Goal: Information Seeking & Learning: Learn about a topic

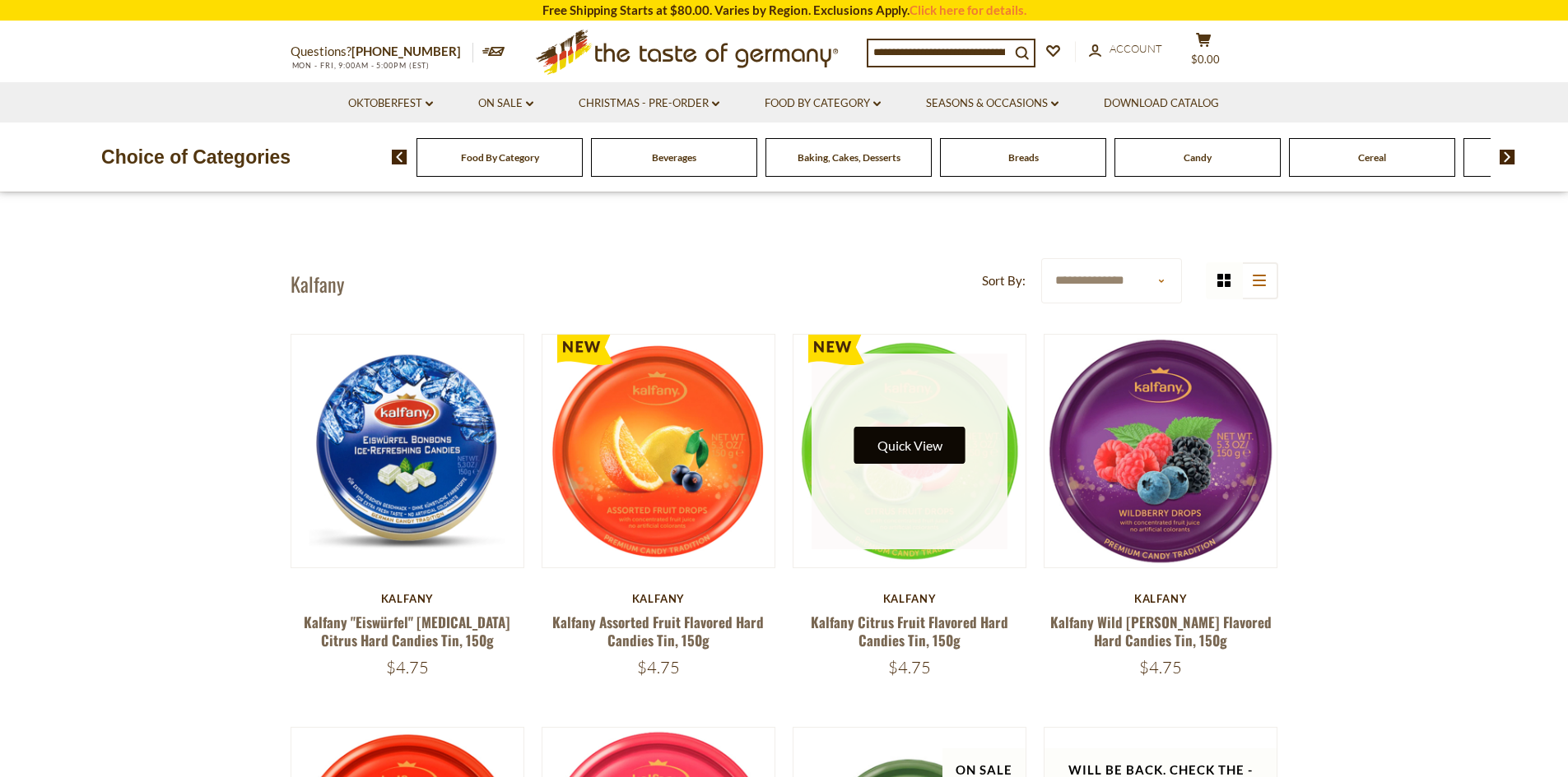
click at [916, 445] on button "Quick View" at bounding box center [909, 445] width 111 height 37
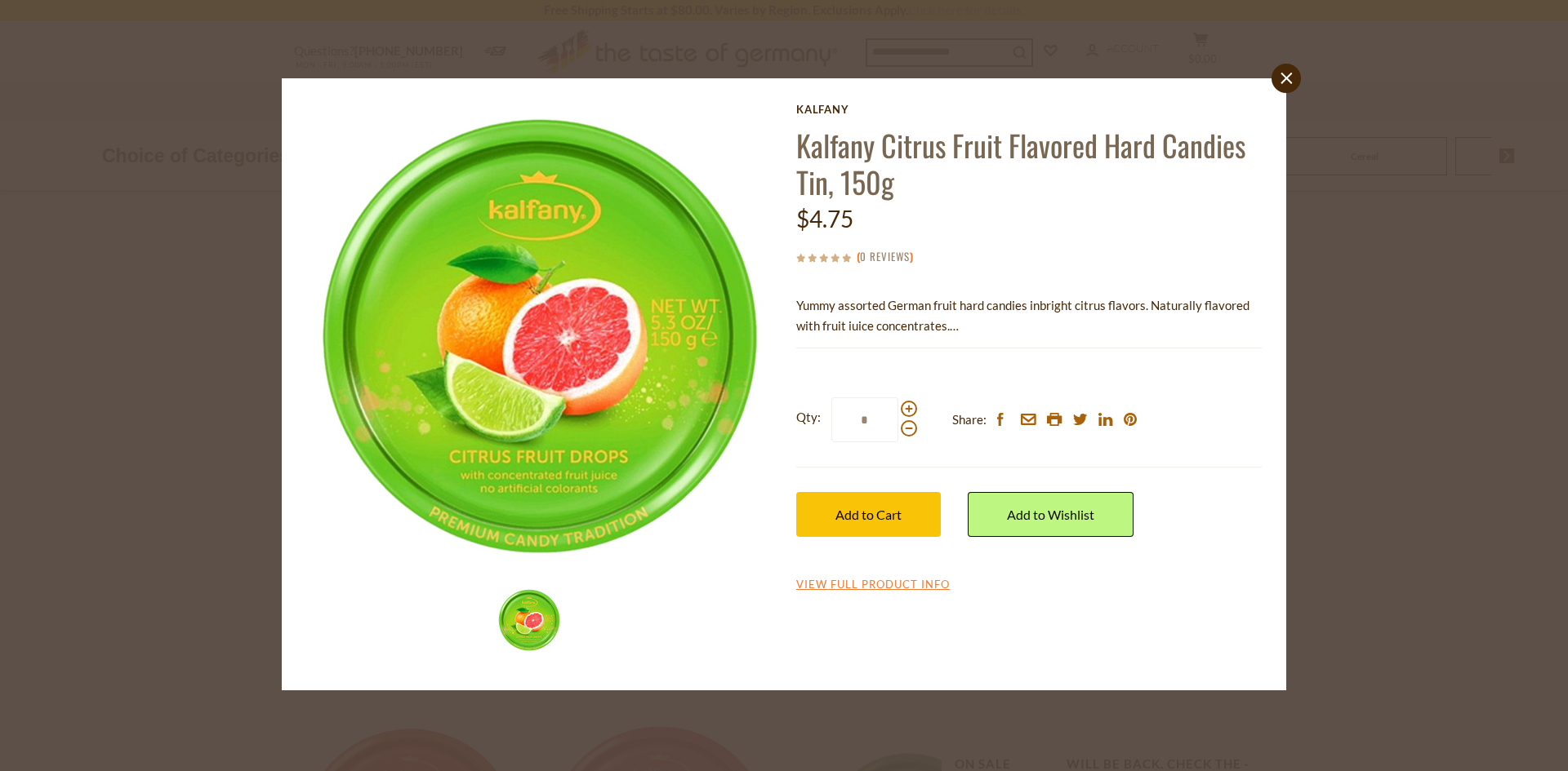
click at [895, 256] on link "0 Reviews" at bounding box center [884, 256] width 49 height 18
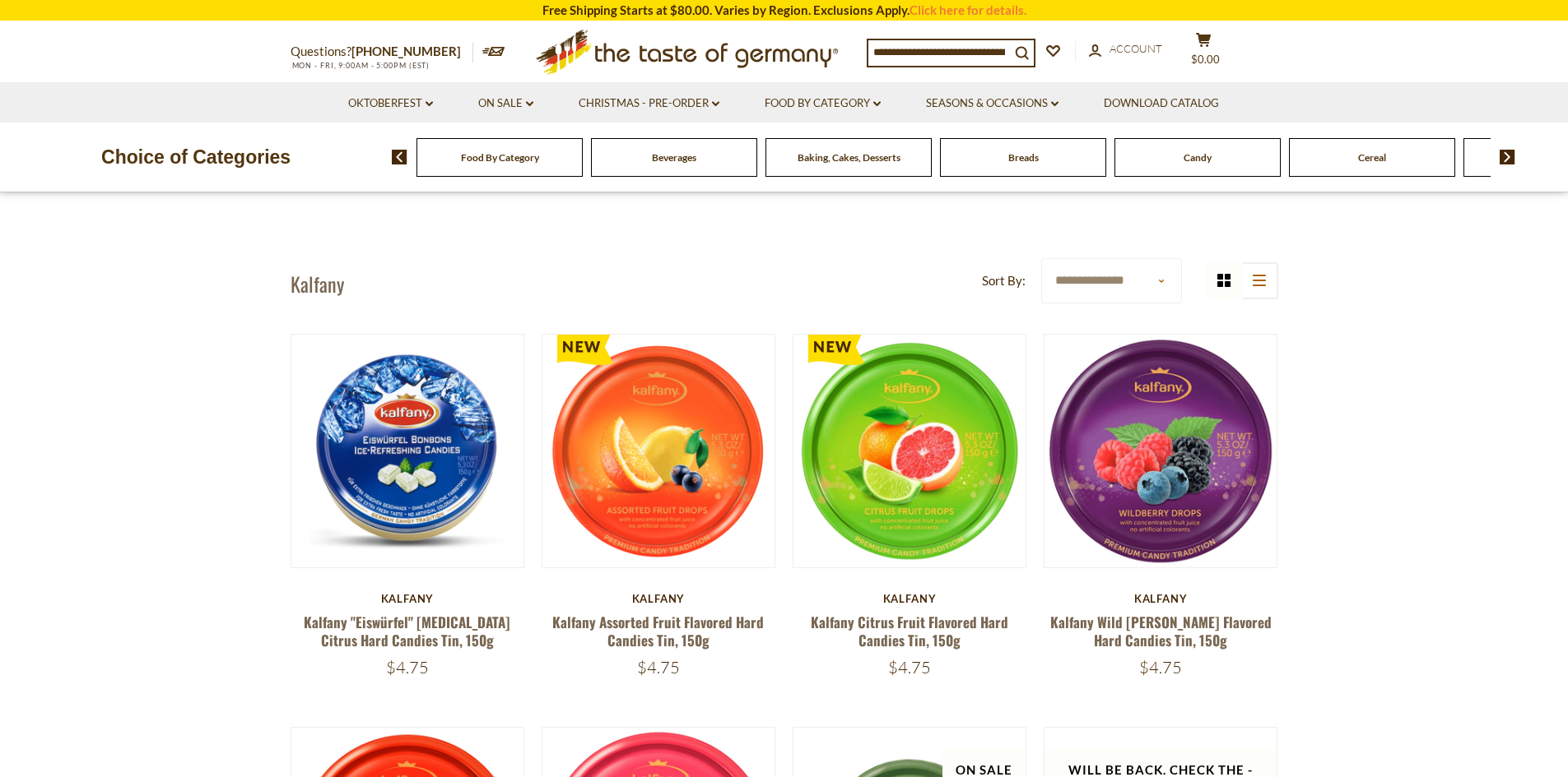
click at [583, 170] on div "Candy" at bounding box center [500, 157] width 166 height 38
